Goal: Task Accomplishment & Management: Use online tool/utility

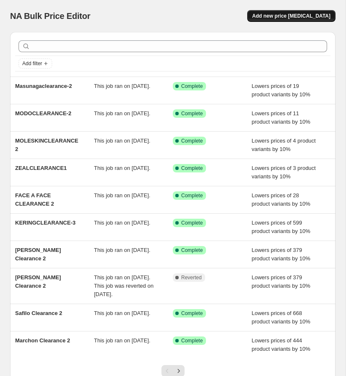
click at [294, 15] on span "Add new price [MEDICAL_DATA]" at bounding box center [291, 16] width 78 height 7
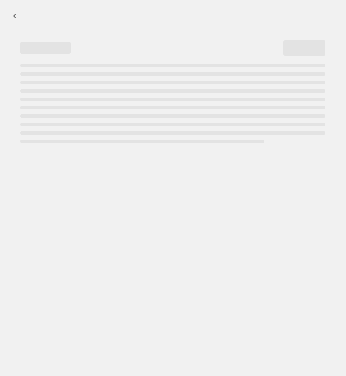
select select "percentage"
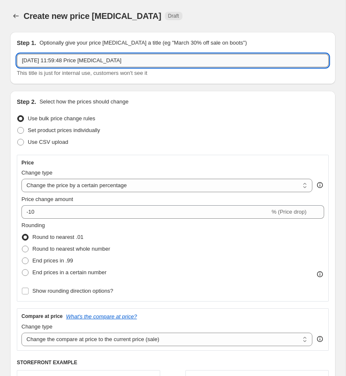
click at [72, 61] on input "[DATE] 11:59:48 Price [MEDICAL_DATA]" at bounding box center [173, 60] width 312 height 13
click at [48, 58] on input "[PERSON_NAME] CLEARANCE" at bounding box center [173, 60] width 312 height 13
click at [43, 60] on input "[PERSON_NAME] CLEARANCE" at bounding box center [173, 60] width 312 height 13
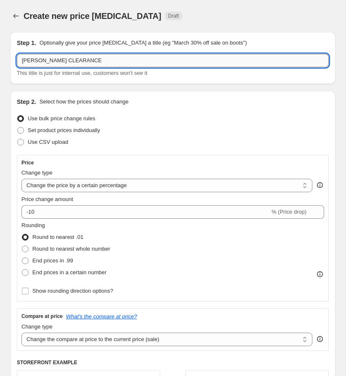
click at [106, 63] on input "[PERSON_NAME] CLEARANCE" at bounding box center [173, 60] width 312 height 13
type input "[PERSON_NAME] CLEARANCE 2"
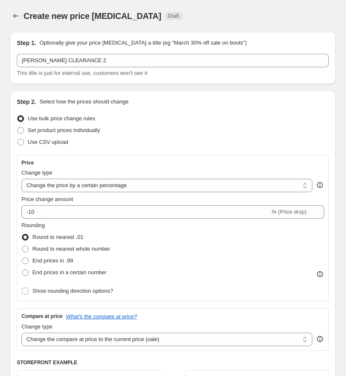
drag, startPoint x: 144, startPoint y: 107, endPoint x: 97, endPoint y: 142, distance: 58.0
click at [144, 107] on div "Step 2. Select how the prices should change Use bulk price change rules Set pro…" at bounding box center [173, 282] width 312 height 368
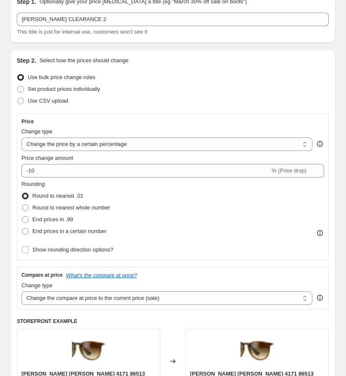
scroll to position [71, 0]
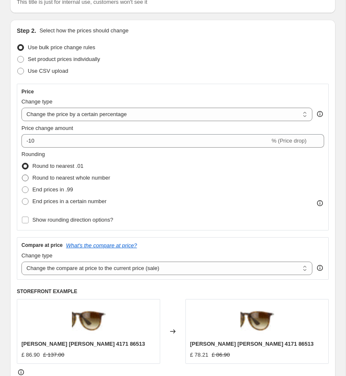
click at [85, 173] on label "Round to nearest whole number" at bounding box center [65, 178] width 89 height 12
click at [22, 174] on input "Round to nearest whole number" at bounding box center [22, 174] width 0 height 0
radio input "true"
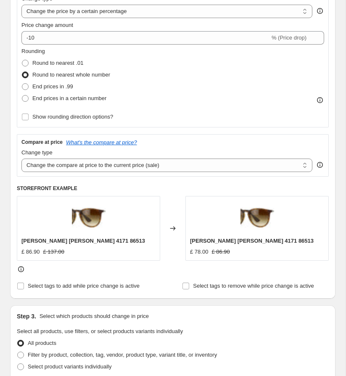
scroll to position [220, 0]
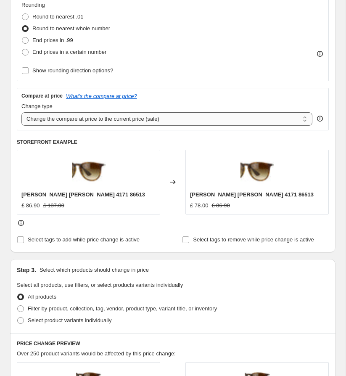
click at [126, 117] on select "Change the compare at price to the current price (sale) Change the compare at p…" at bounding box center [166, 118] width 291 height 13
select select "no_change"
click at [21, 112] on select "Change the compare at price to the current price (sale) Change the compare at p…" at bounding box center [166, 118] width 291 height 13
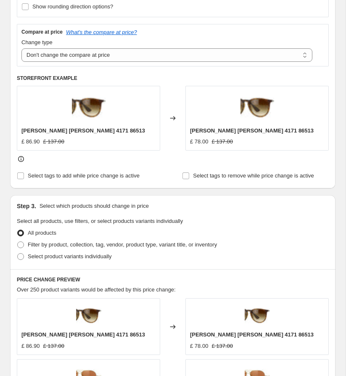
scroll to position [294, 0]
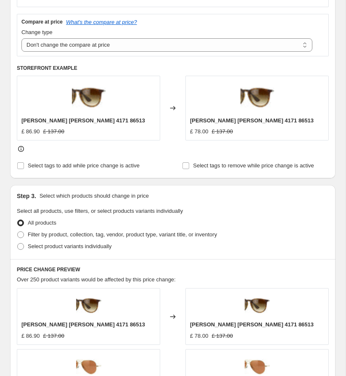
drag, startPoint x: 96, startPoint y: 237, endPoint x: 90, endPoint y: 219, distance: 18.9
click at [96, 237] on span "Filter by product, collection, tag, vendor, product type, variant title, or inv…" at bounding box center [122, 234] width 189 height 6
click at [18, 232] on input "Filter by product, collection, tag, vendor, product type, variant title, or inv…" at bounding box center [17, 231] width 0 height 0
radio input "true"
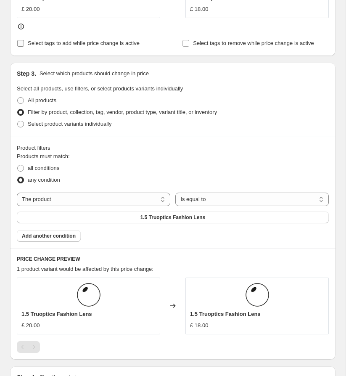
scroll to position [422, 0]
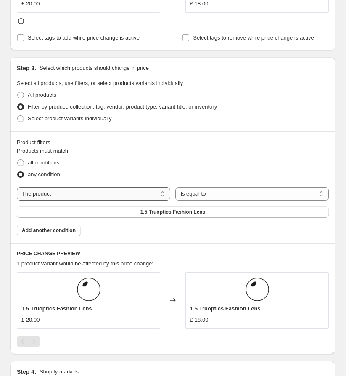
click at [82, 194] on select "The product The product's collection The product's tag The product's vendor The…" at bounding box center [93, 193] width 153 height 13
select select "tag"
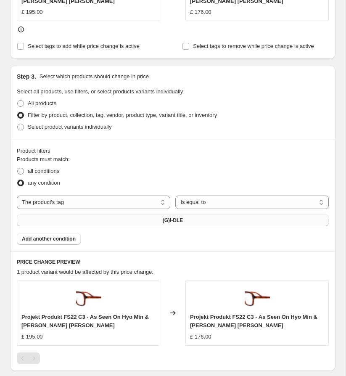
click at [132, 218] on button "(G)I-DLE" at bounding box center [173, 220] width 312 height 12
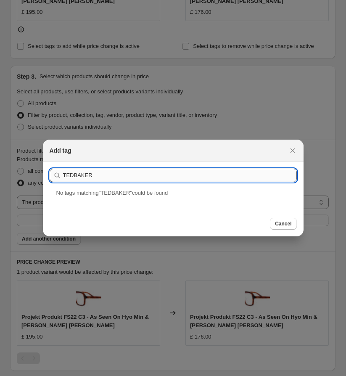
click at [127, 179] on input "TEDBAKER" at bounding box center [180, 175] width 234 height 13
paste input "CLEARANCE"
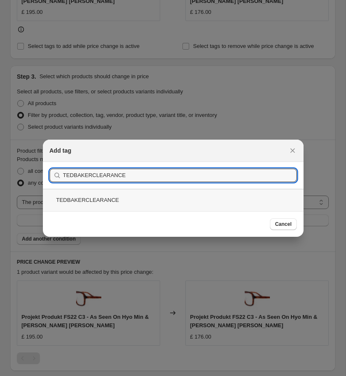
type input "TEDBAKERCLEARANCE"
click at [165, 193] on div "TEDBAKERCLEARANCE" at bounding box center [173, 200] width 261 height 22
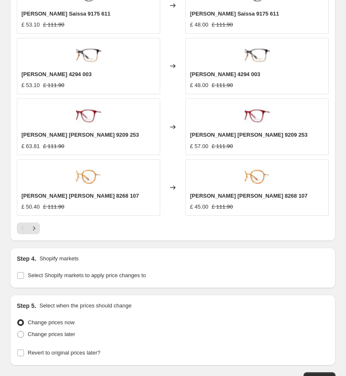
scroll to position [837, 0]
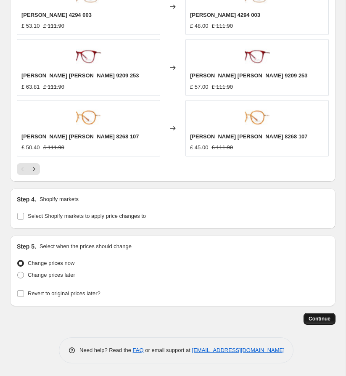
click at [326, 317] on span "Continue" at bounding box center [320, 318] width 22 height 7
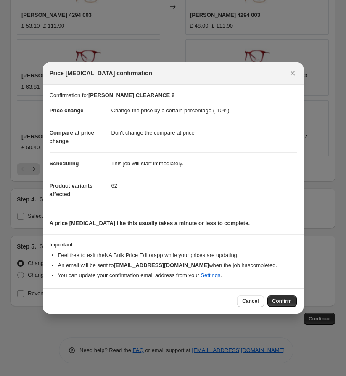
click at [279, 304] on span "Confirm" at bounding box center [281, 301] width 19 height 7
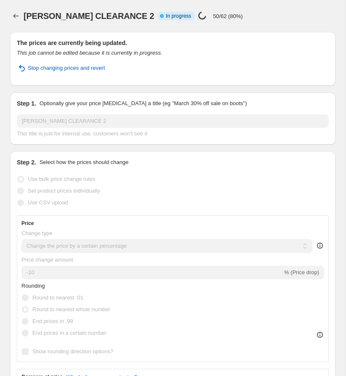
select select "percentage"
select select "no_change"
select select "tag"
